Goal: Task Accomplishment & Management: Use online tool/utility

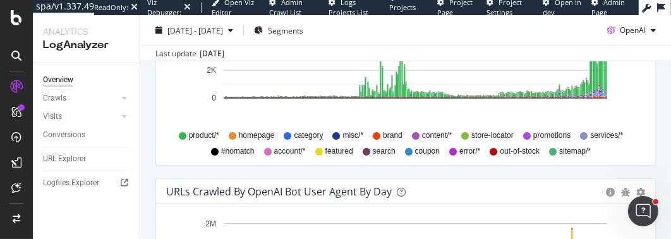
scroll to position [1321, 0]
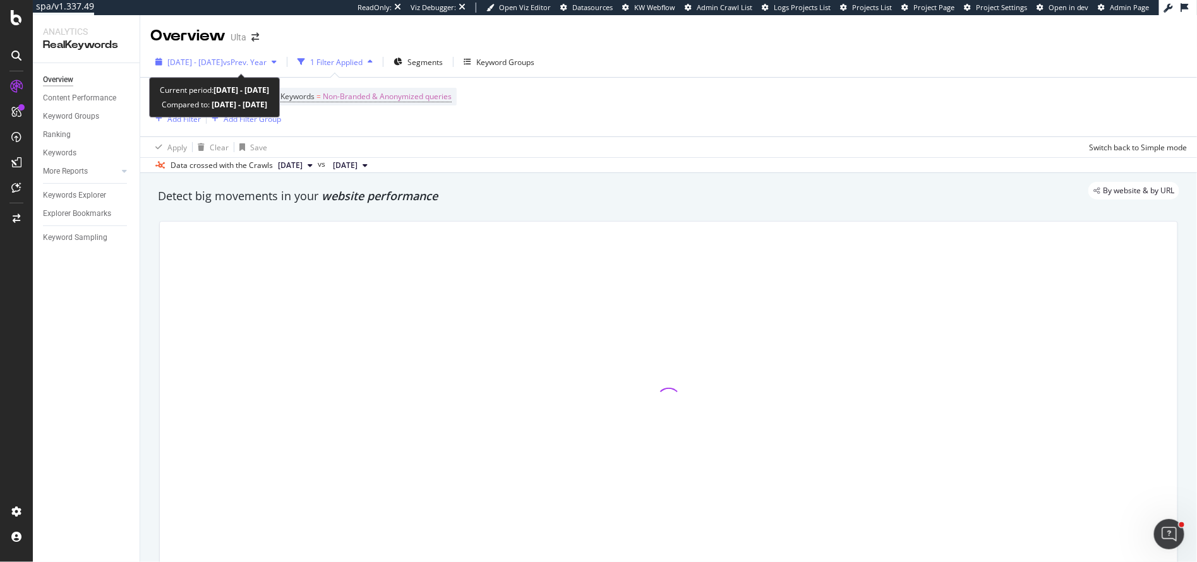
click at [223, 64] on span "[DATE] - [DATE]" at bounding box center [195, 62] width 56 height 11
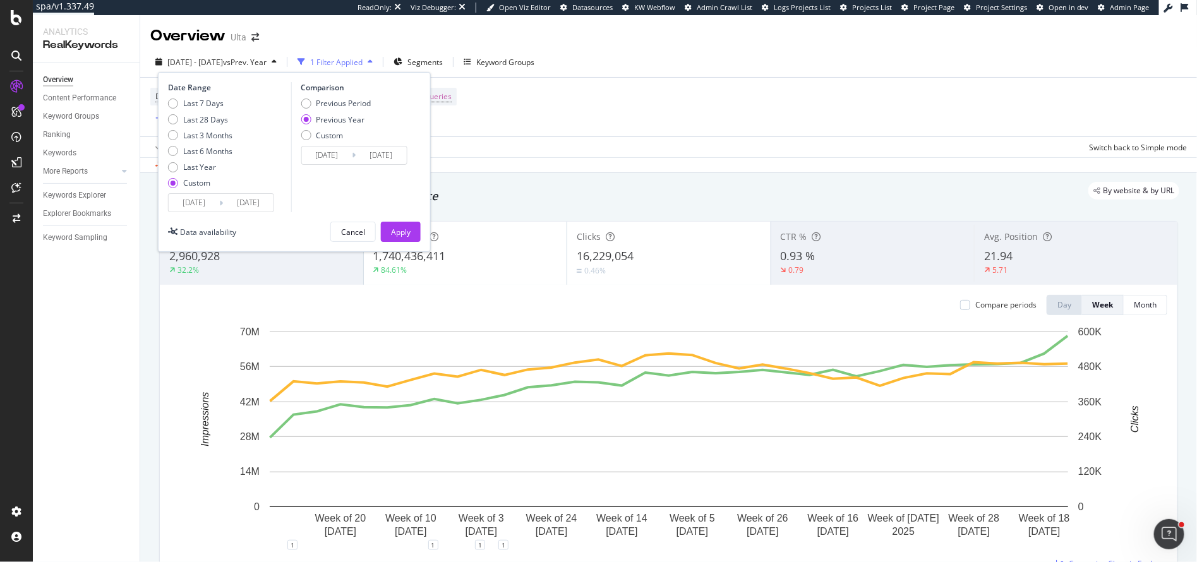
click at [215, 203] on input "[DATE]" at bounding box center [194, 203] width 51 height 18
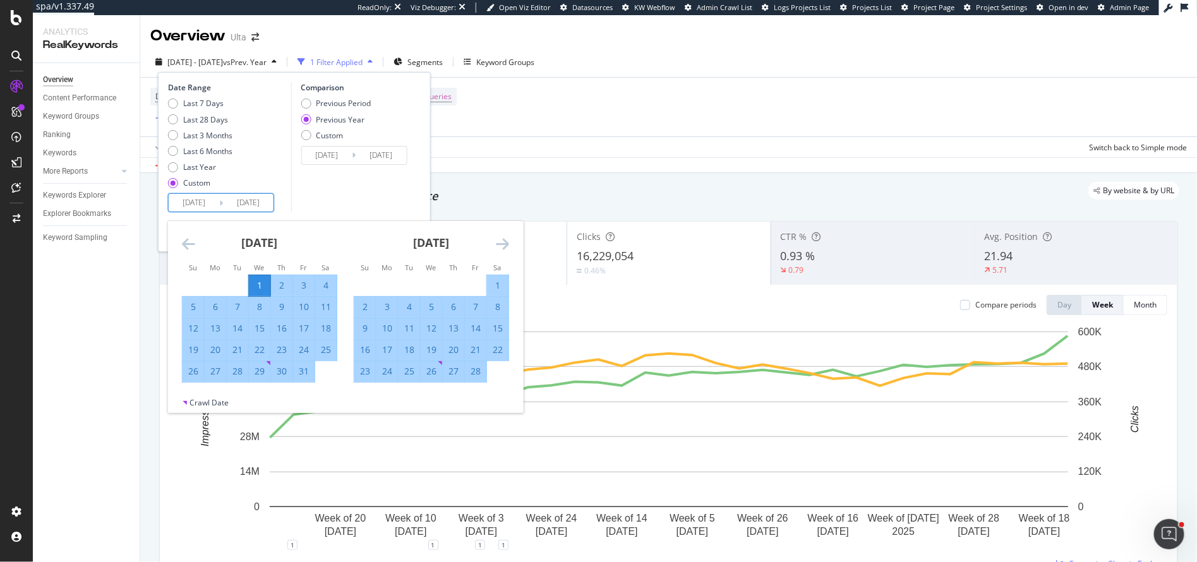
click at [190, 245] on icon "Move backward to switch to the previous month." at bounding box center [188, 243] width 13 height 15
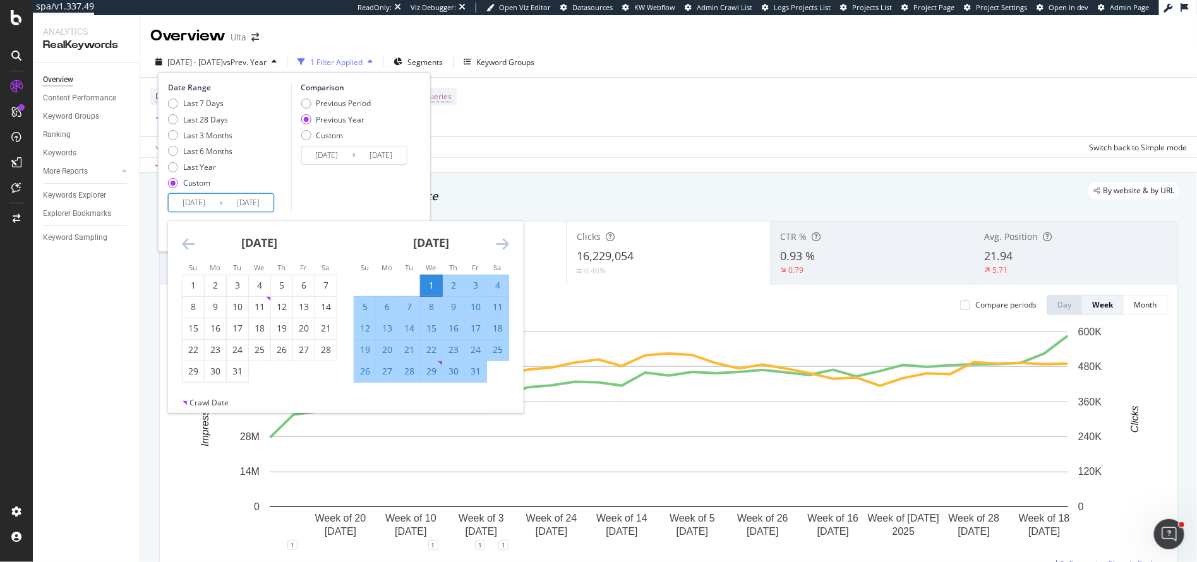
click at [190, 245] on icon "Move backward to switch to the previous month." at bounding box center [188, 243] width 13 height 15
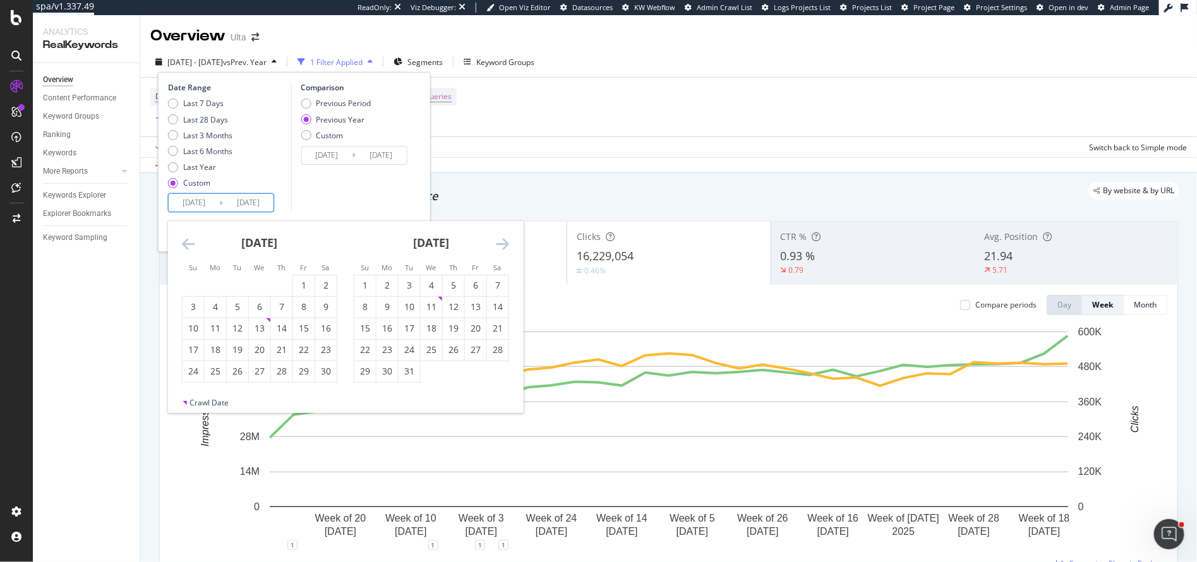
click at [190, 245] on icon "Move backward to switch to the previous month." at bounding box center [188, 243] width 13 height 15
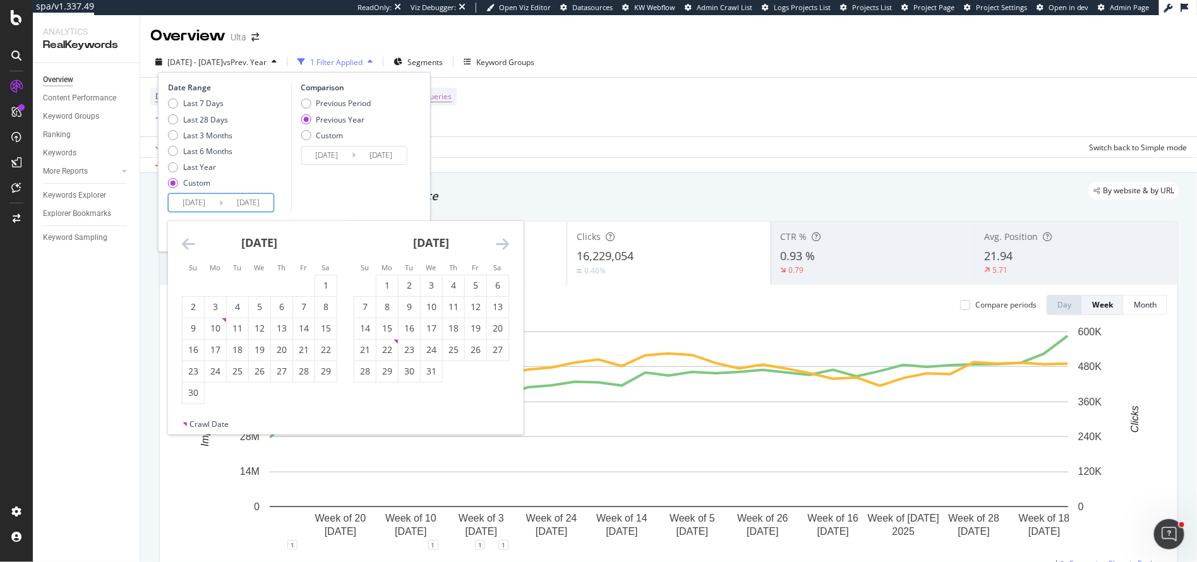
click at [190, 245] on icon "Move backward to switch to the previous month." at bounding box center [188, 243] width 13 height 15
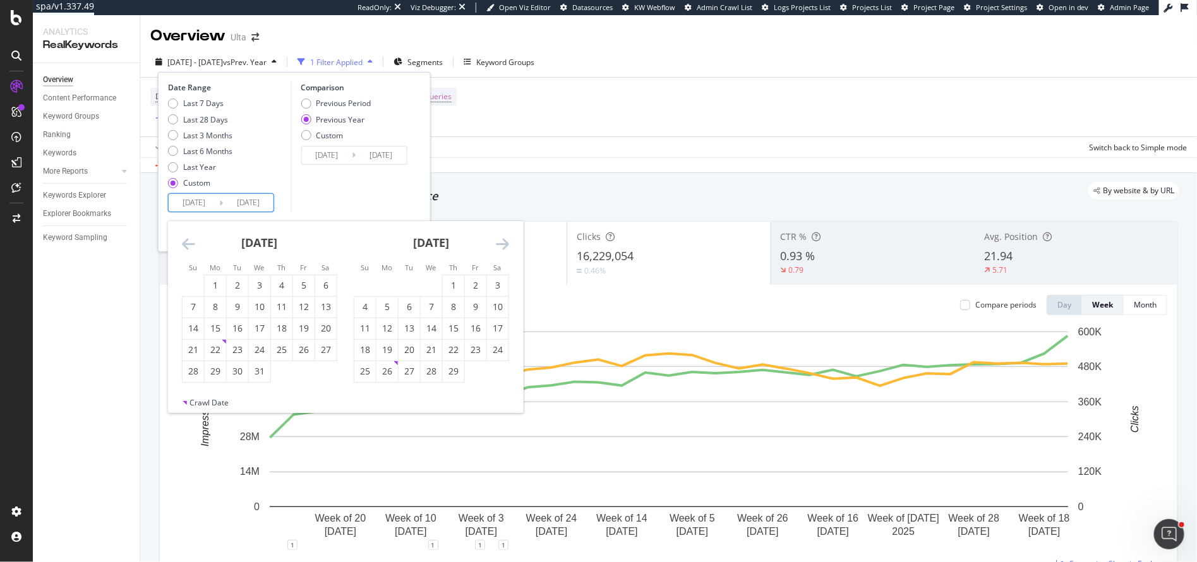
click at [190, 245] on icon "Move backward to switch to the previous month." at bounding box center [188, 243] width 13 height 15
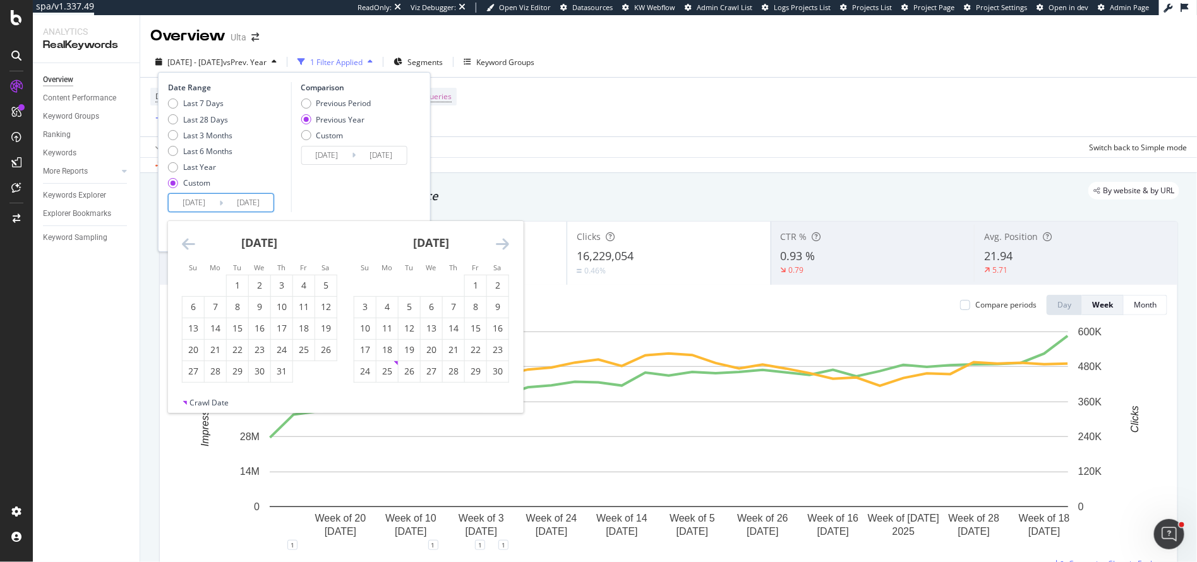
click at [190, 245] on icon "Move backward to switch to the previous month." at bounding box center [188, 243] width 13 height 15
click at [189, 244] on icon "Move backward to switch to the previous month." at bounding box center [188, 243] width 13 height 15
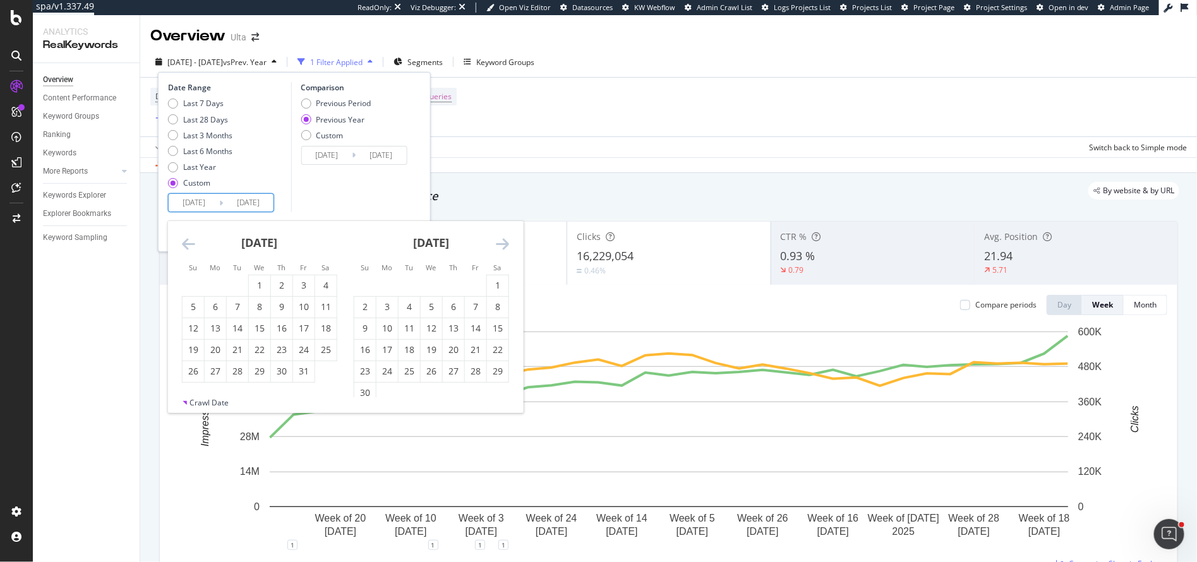
click at [189, 244] on icon "Move backward to switch to the previous month." at bounding box center [188, 243] width 13 height 15
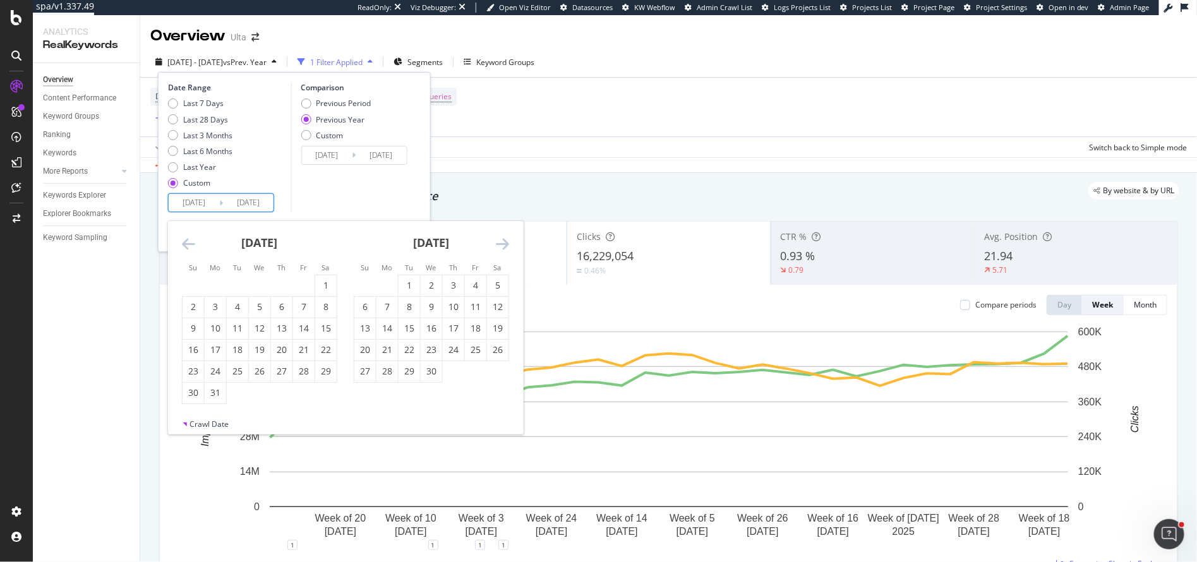
click at [189, 244] on icon "Move backward to switch to the previous month." at bounding box center [188, 243] width 13 height 15
click at [188, 236] on icon "Move backward to switch to the previous month." at bounding box center [188, 243] width 13 height 15
click at [187, 236] on icon "Move backward to switch to the previous month." at bounding box center [188, 243] width 13 height 15
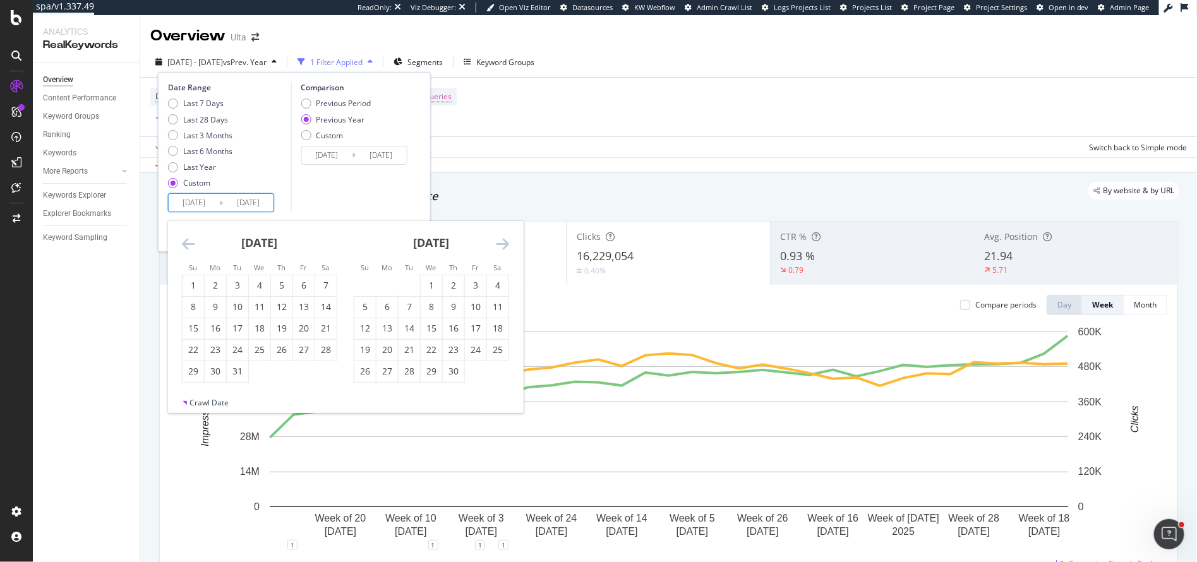
click at [187, 236] on icon "Move backward to switch to the previous month." at bounding box center [188, 243] width 13 height 15
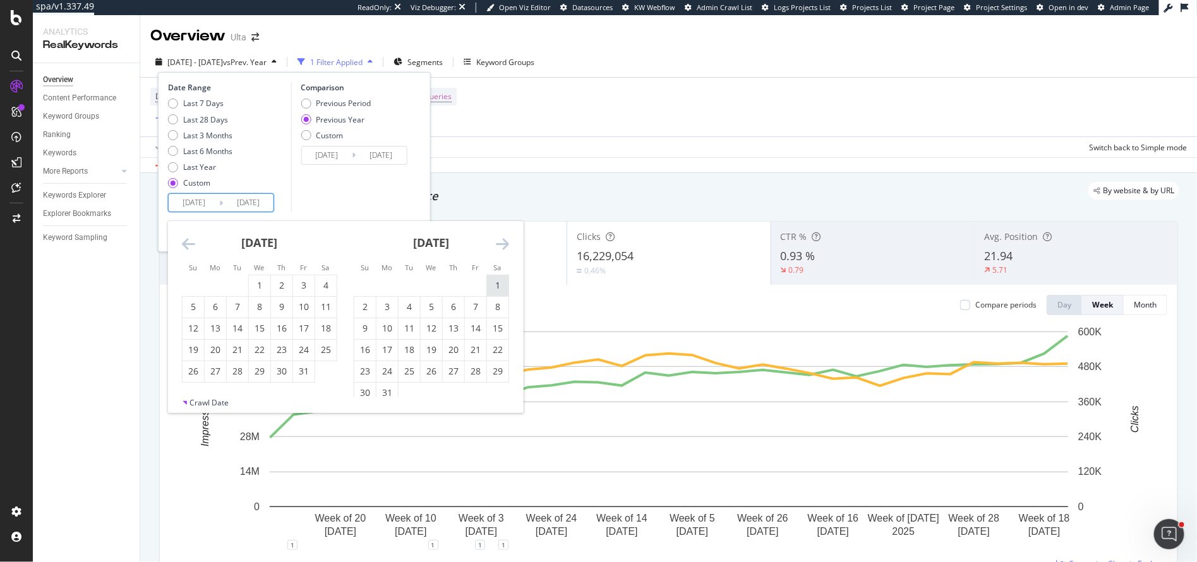
click at [488, 284] on div "1" at bounding box center [497, 285] width 21 height 13
type input "[DATE]"
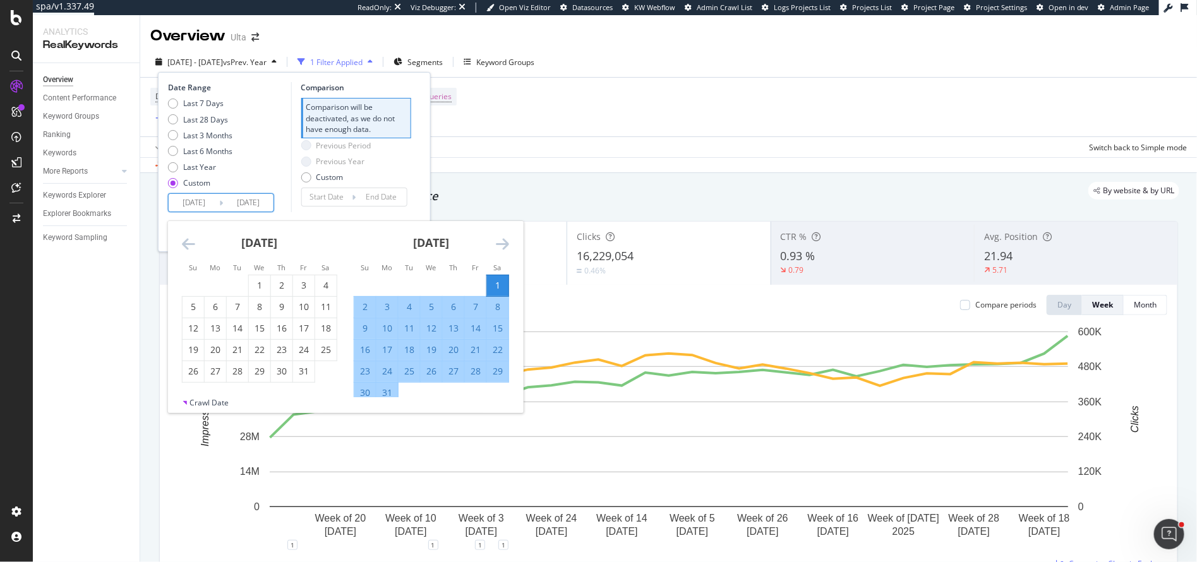
click at [419, 209] on div "Date Range Last 7 Days Last 28 Days Last 3 Months Last 6 Months Last Year Custo…" at bounding box center [294, 147] width 253 height 130
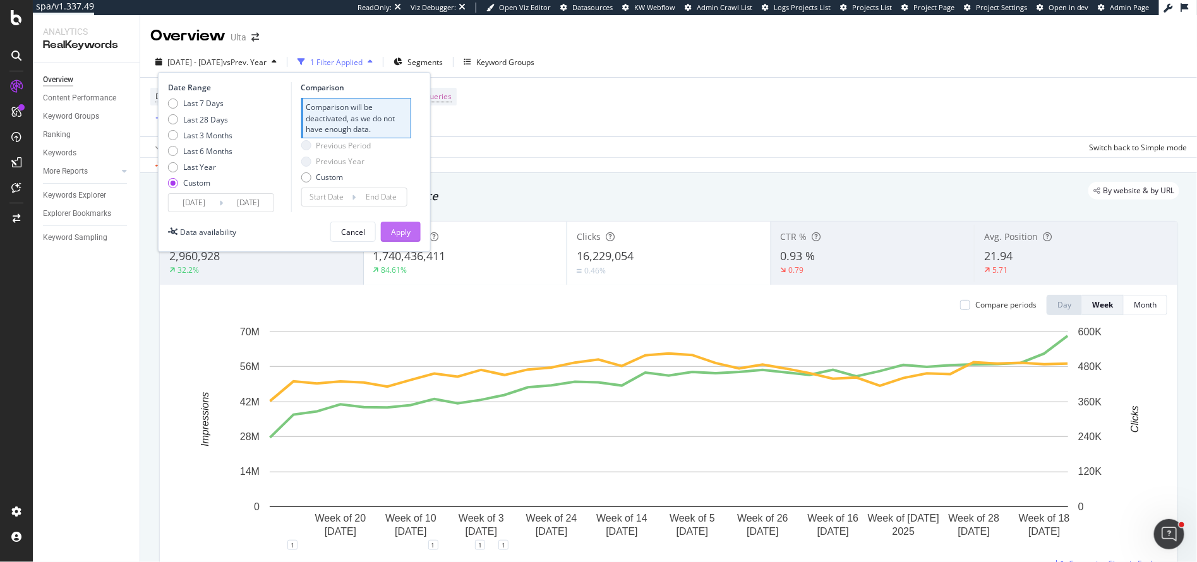
click at [405, 227] on div "Apply" at bounding box center [401, 232] width 20 height 11
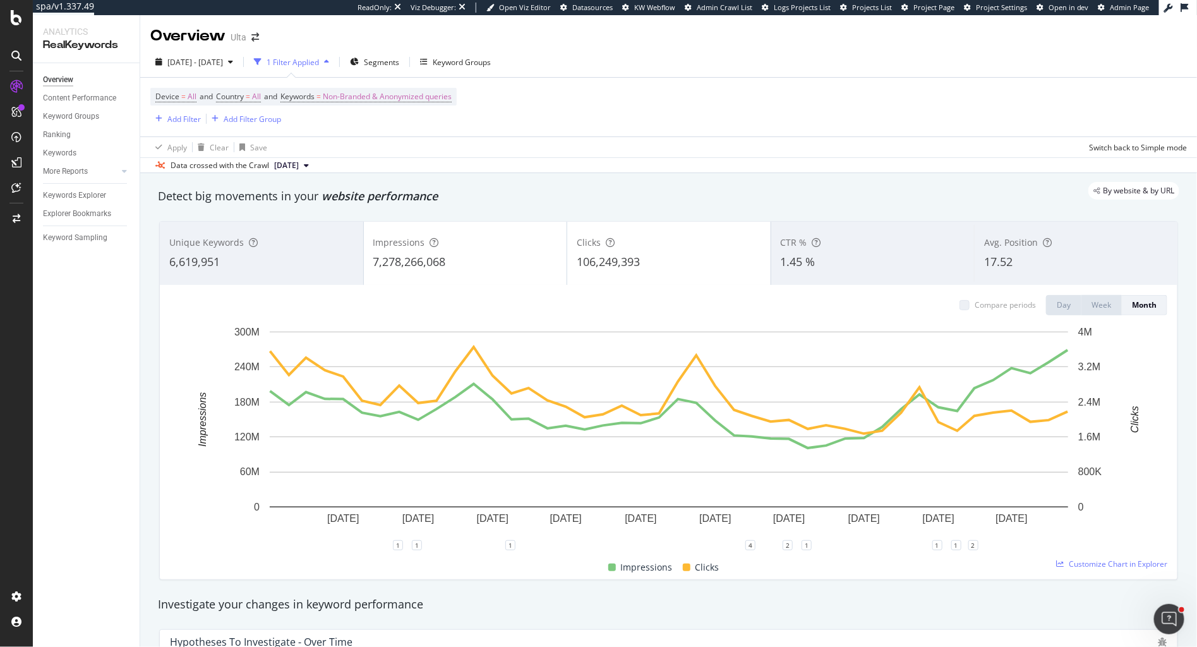
scroll to position [4, 0]
